Goal: Task Accomplishment & Management: Manage account settings

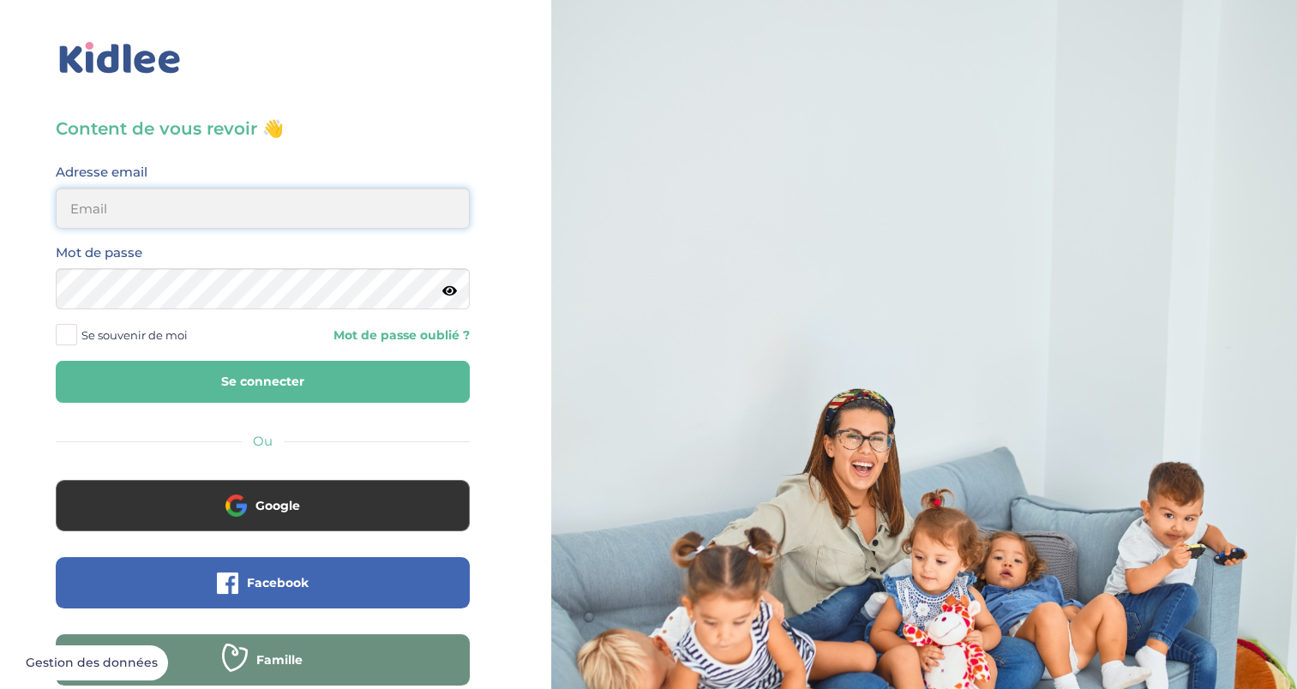
type input "[EMAIL_ADDRESS][DOMAIN_NAME]"
click at [202, 394] on button "Se connecter" at bounding box center [263, 382] width 414 height 42
click at [77, 329] on label "Se souvenir de moi" at bounding box center [128, 335] width 145 height 26
click at [0, 0] on input "Se souvenir de moi" at bounding box center [0, 0] width 0 height 0
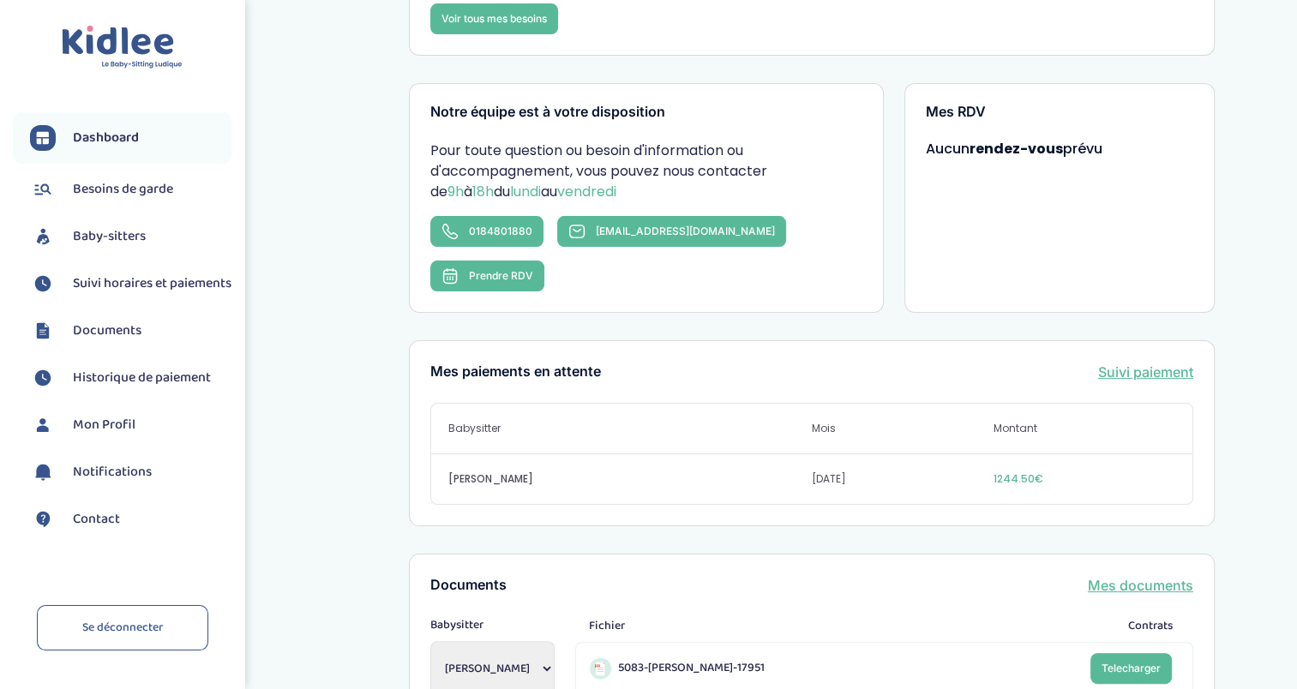
scroll to position [237, 0]
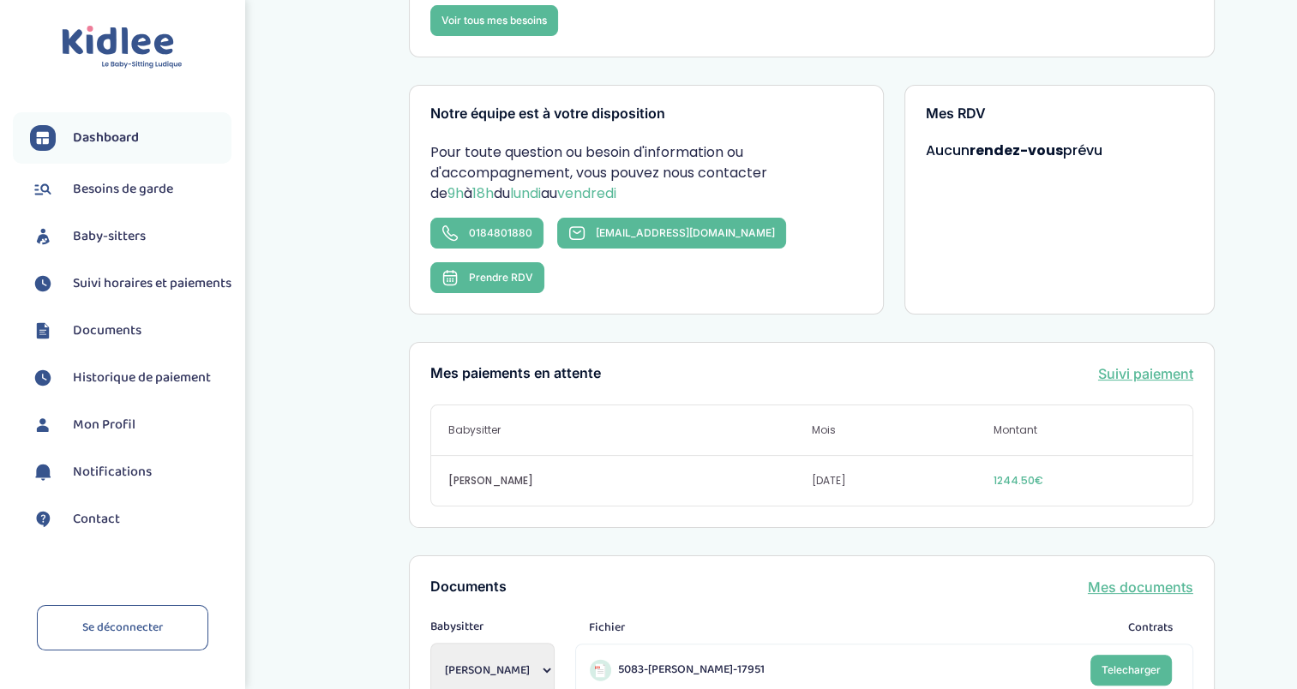
click at [111, 294] on span "Suivi horaires et paiements" at bounding box center [152, 284] width 159 height 21
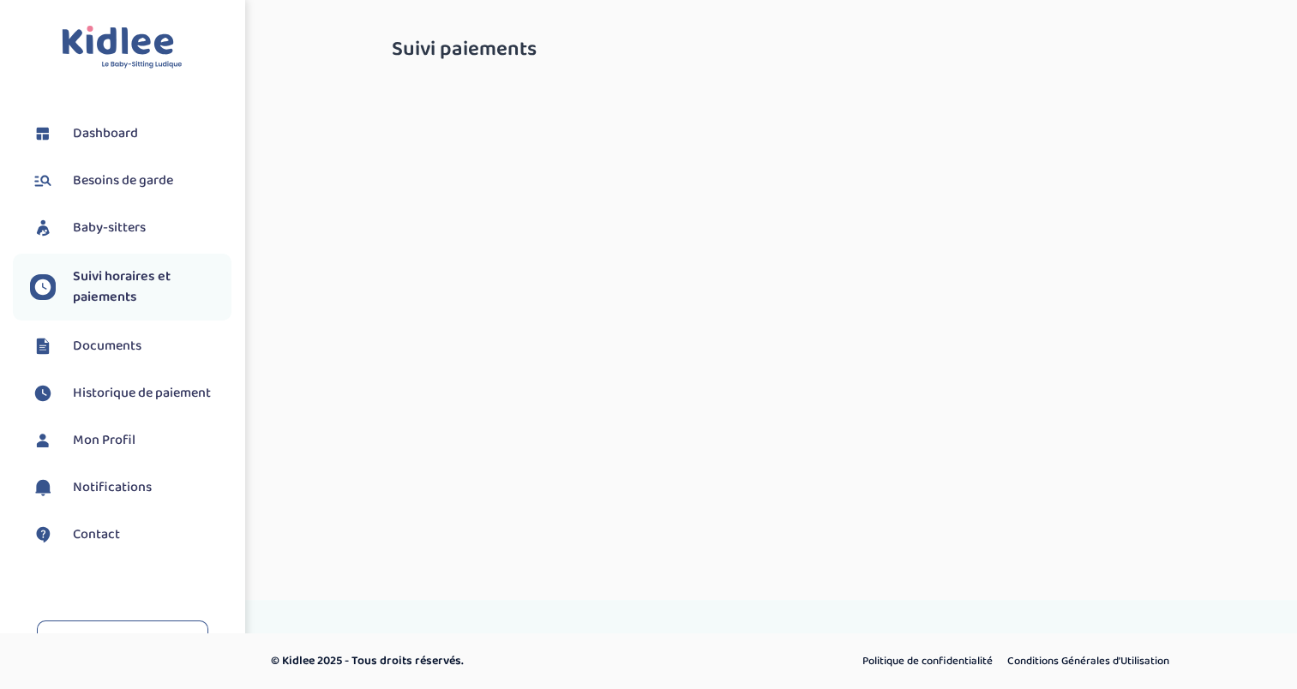
select select "septembre 2025"
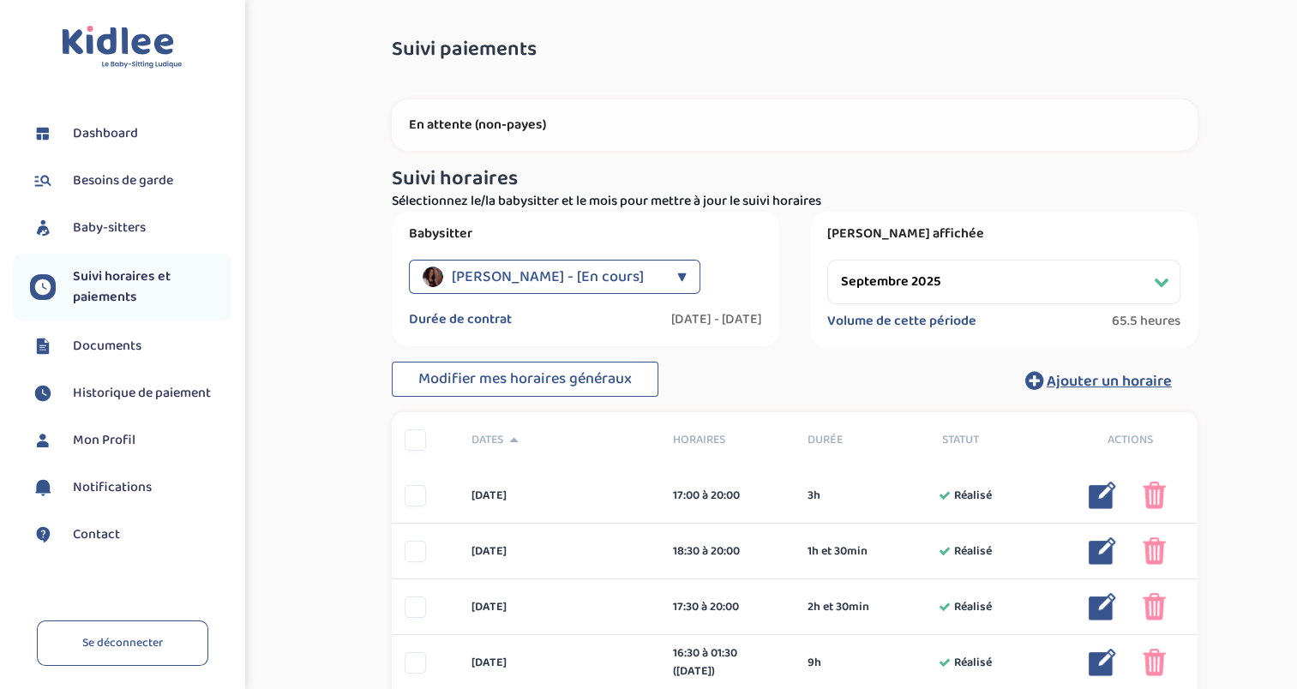
click at [597, 264] on span "Baaziz Lisa - [En cours]" at bounding box center [548, 277] width 192 height 34
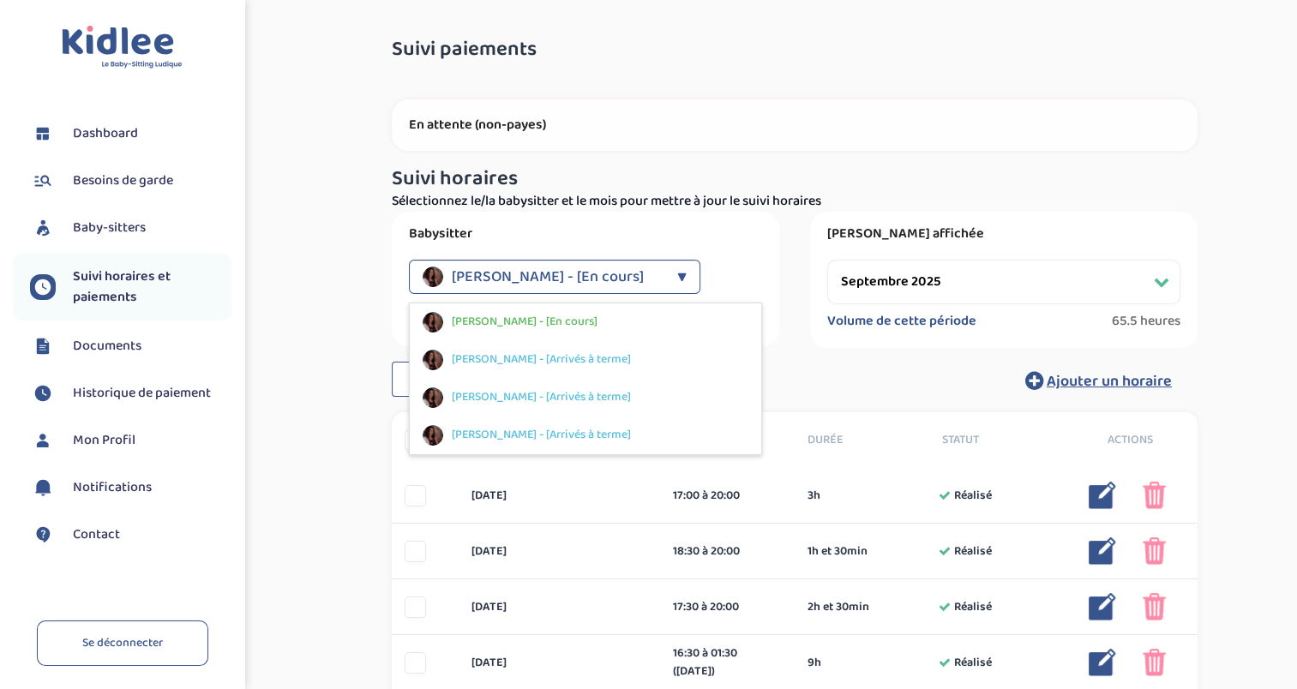
click at [597, 264] on span "Baaziz Lisa - [En cours]" at bounding box center [548, 277] width 192 height 34
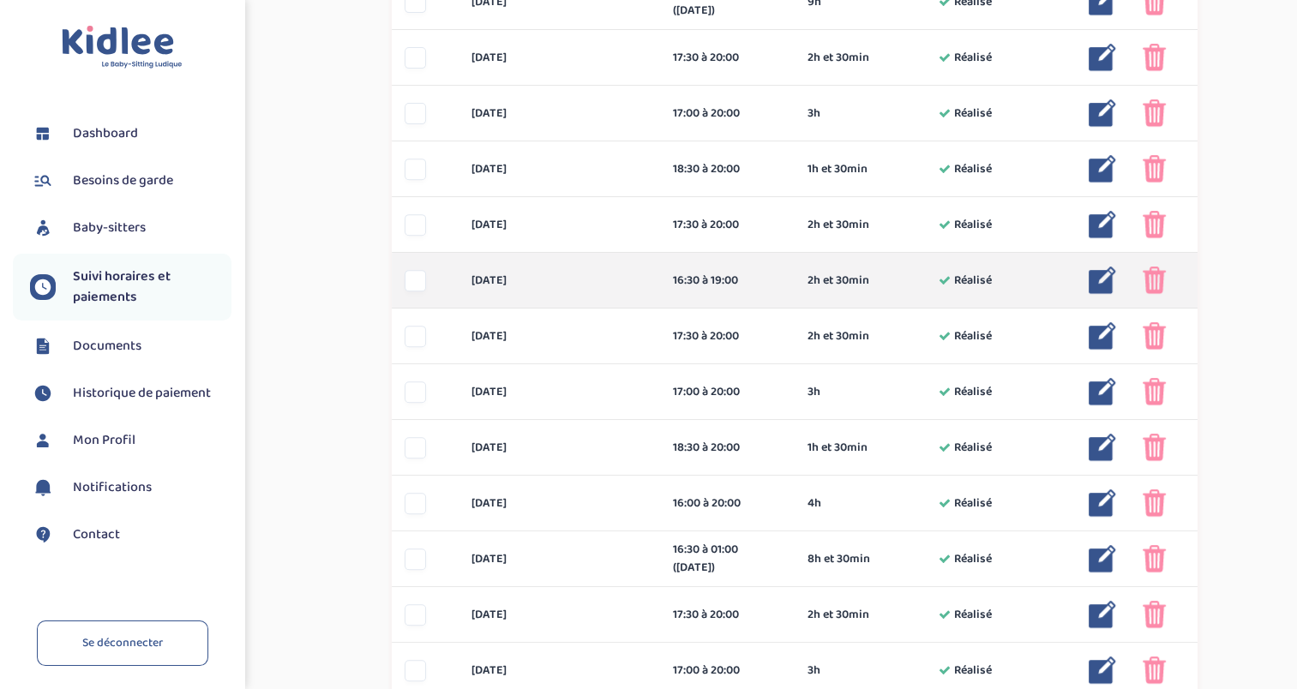
scroll to position [943, 0]
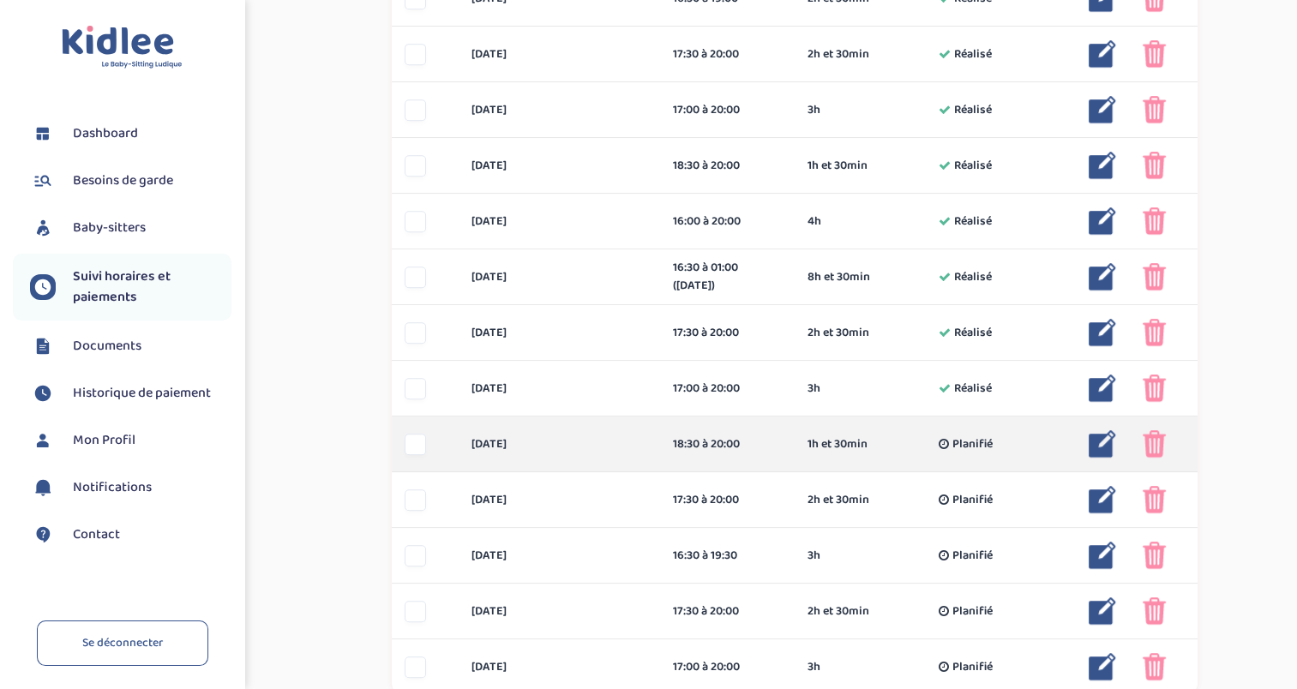
click at [413, 449] on div at bounding box center [415, 444] width 21 height 21
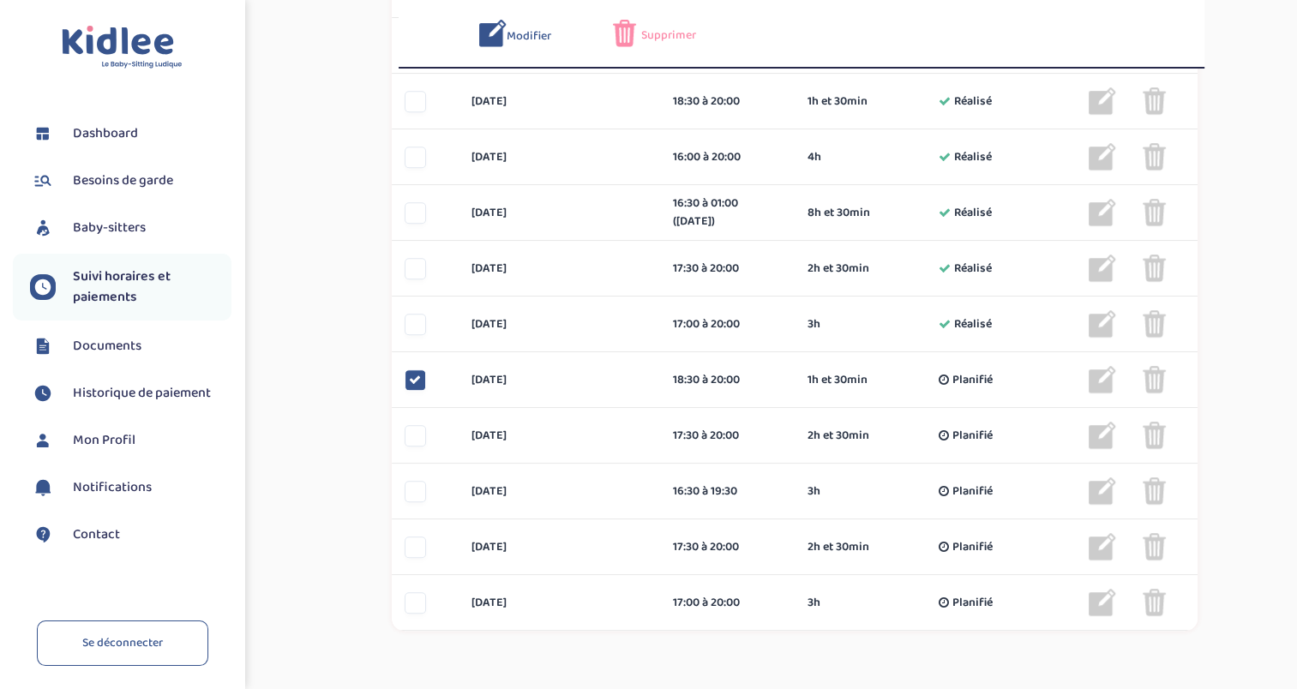
click at [662, 32] on span "Supprimer" at bounding box center [668, 36] width 55 height 18
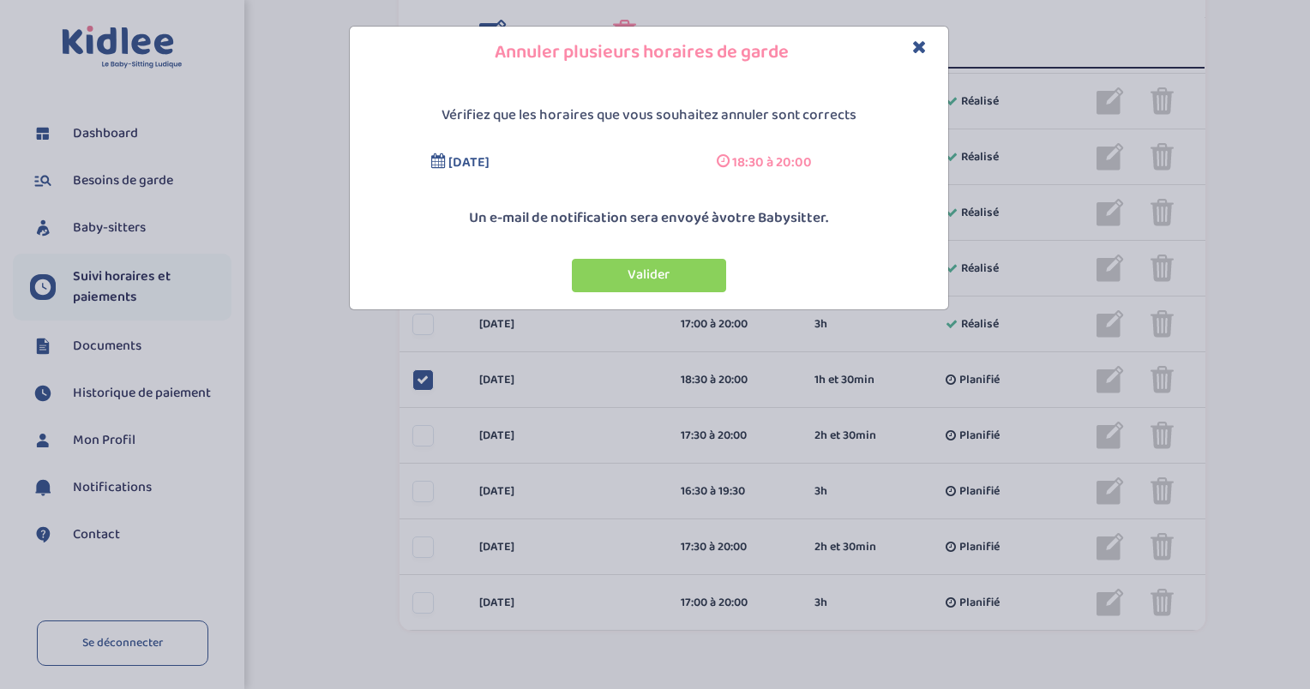
click at [639, 264] on button "Valider" at bounding box center [649, 275] width 154 height 33
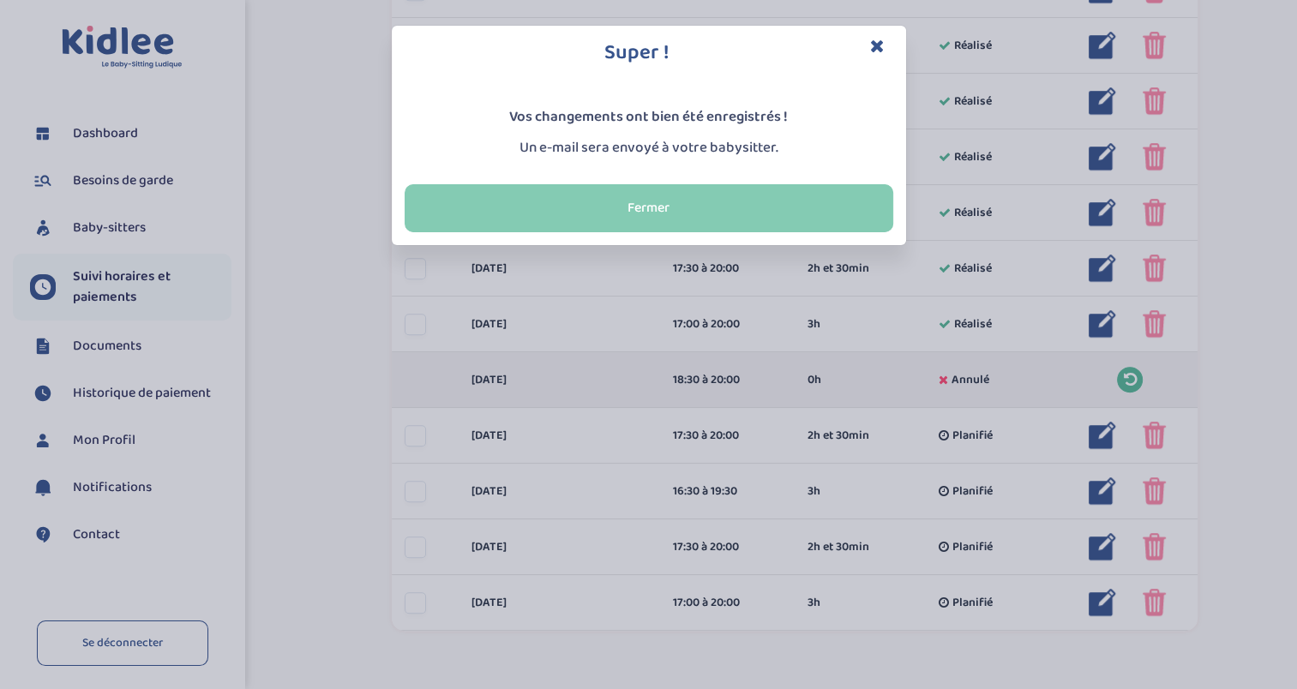
click at [638, 189] on button "Fermer" at bounding box center [649, 208] width 489 height 48
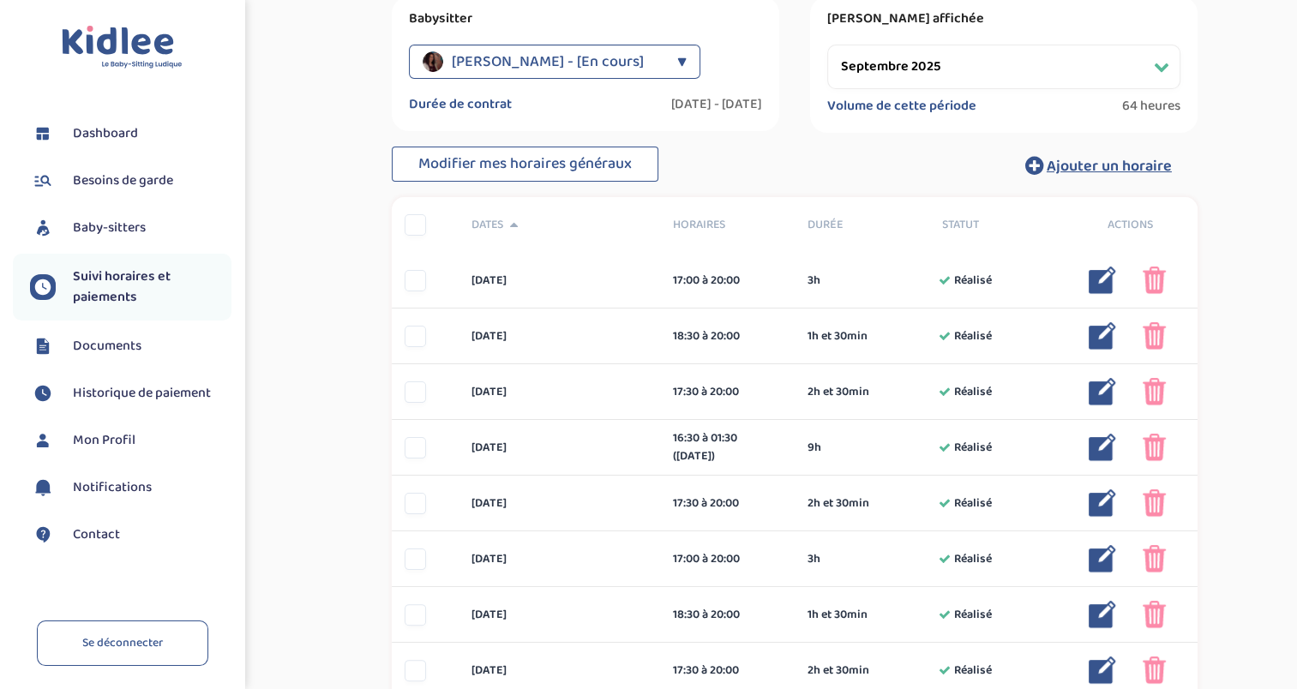
scroll to position [75, 0]
